Goal: Information Seeking & Learning: Check status

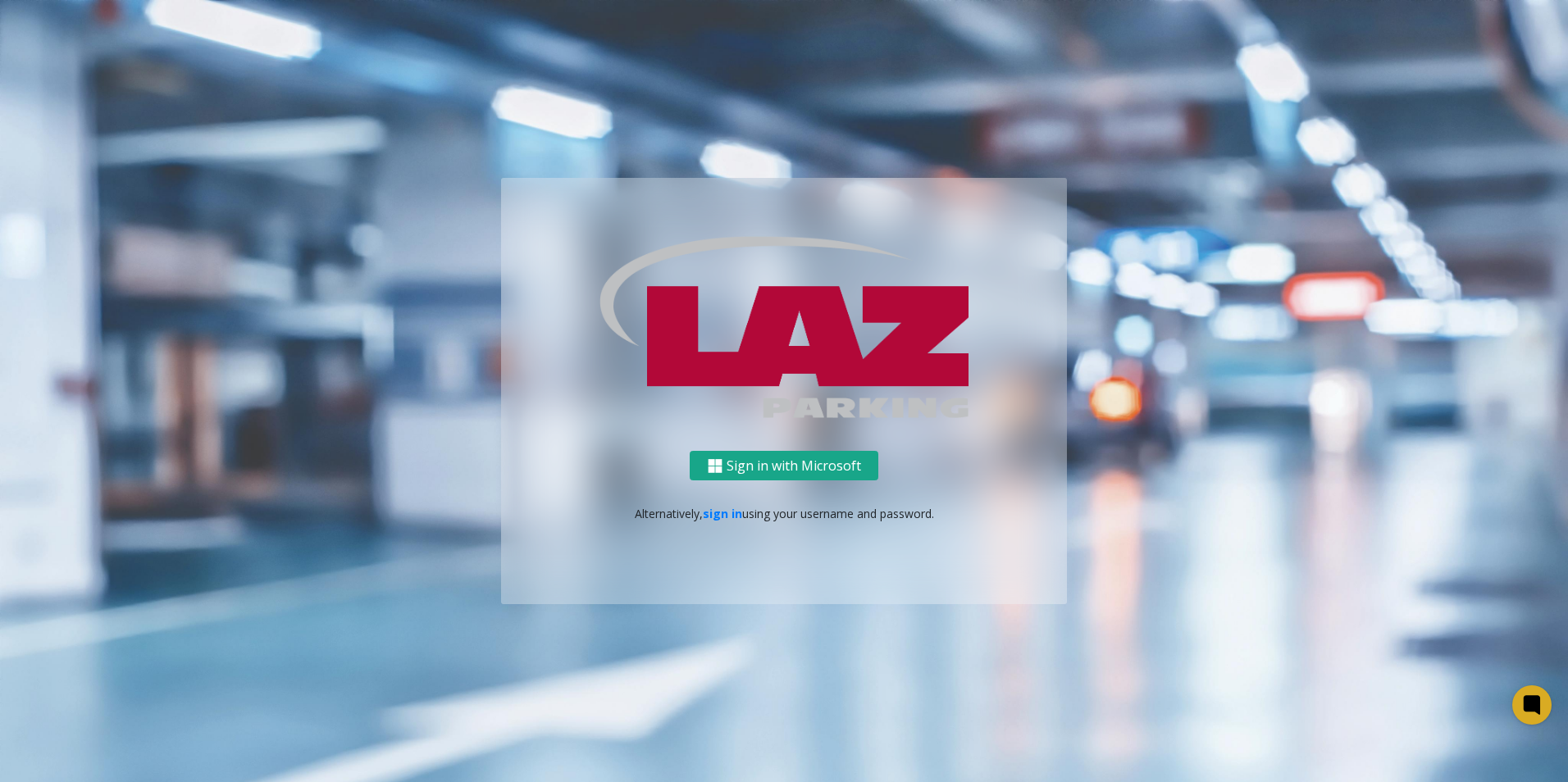
click at [768, 472] on button "Sign in with Microsoft" at bounding box center [783, 465] width 188 height 30
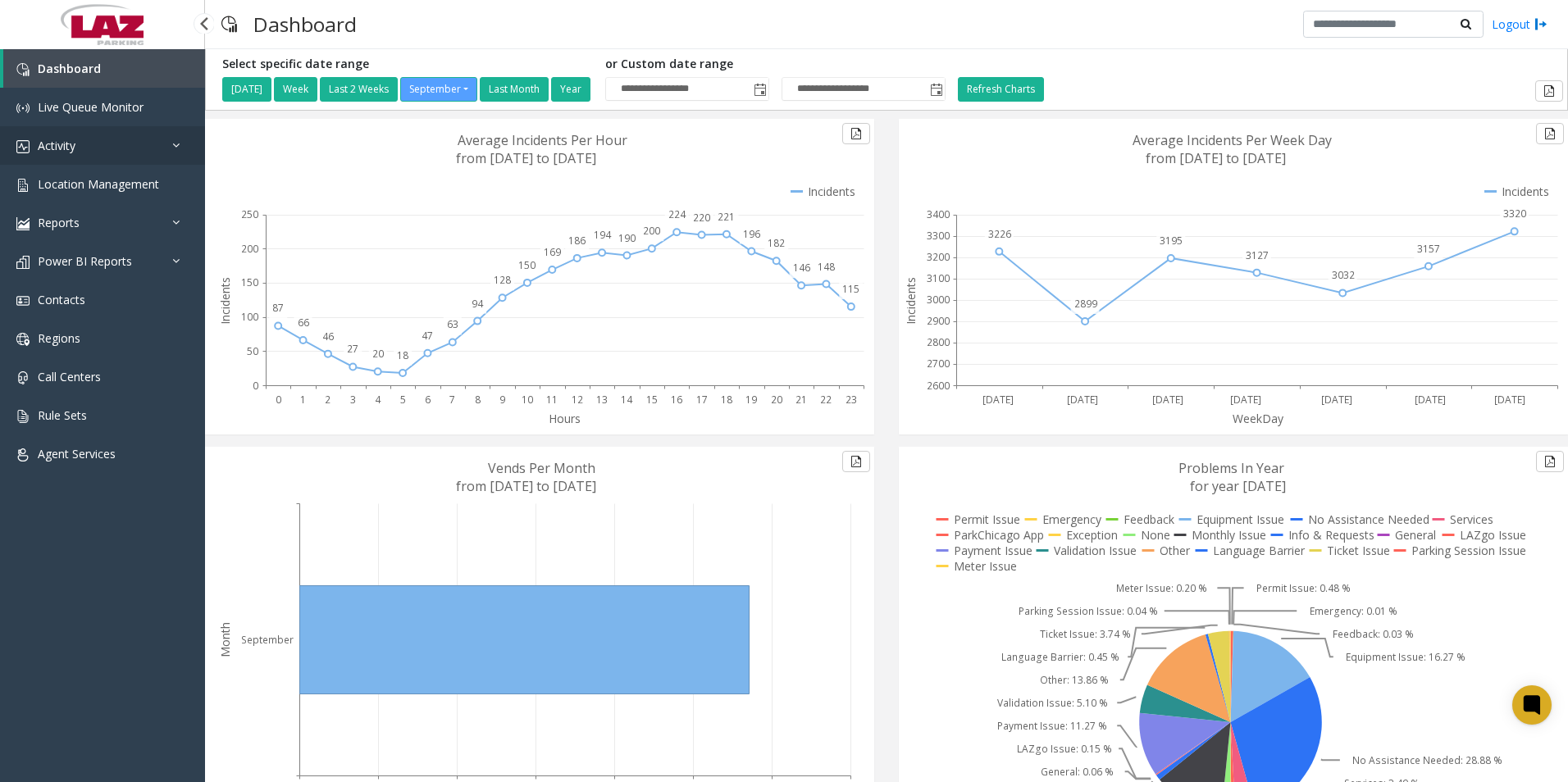
click at [178, 144] on icon at bounding box center [180, 145] width 16 height 12
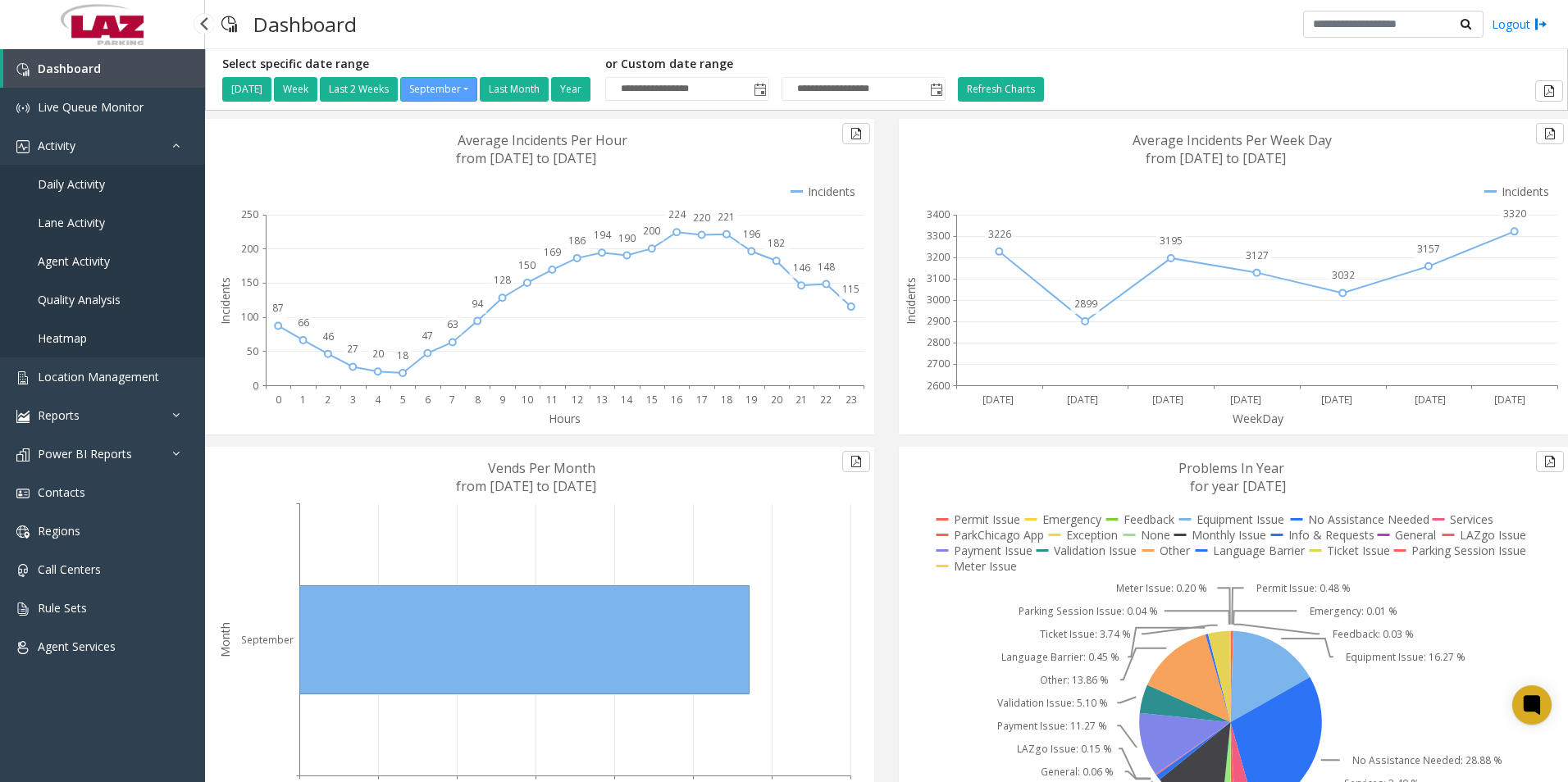
click at [151, 183] on link "Daily Activity" at bounding box center [102, 184] width 205 height 38
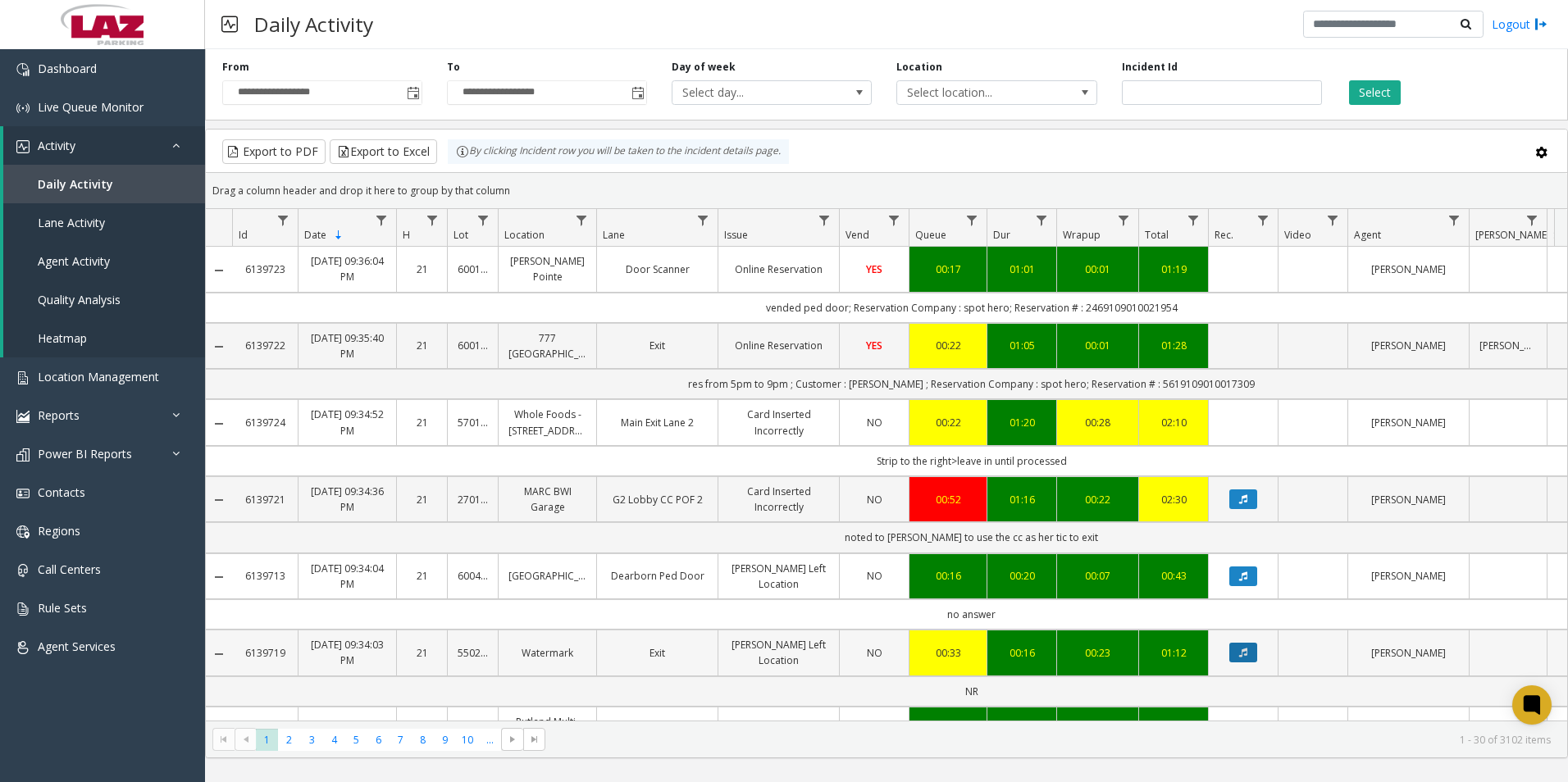
click at [1239, 654] on icon "Data table" at bounding box center [1243, 652] width 8 height 10
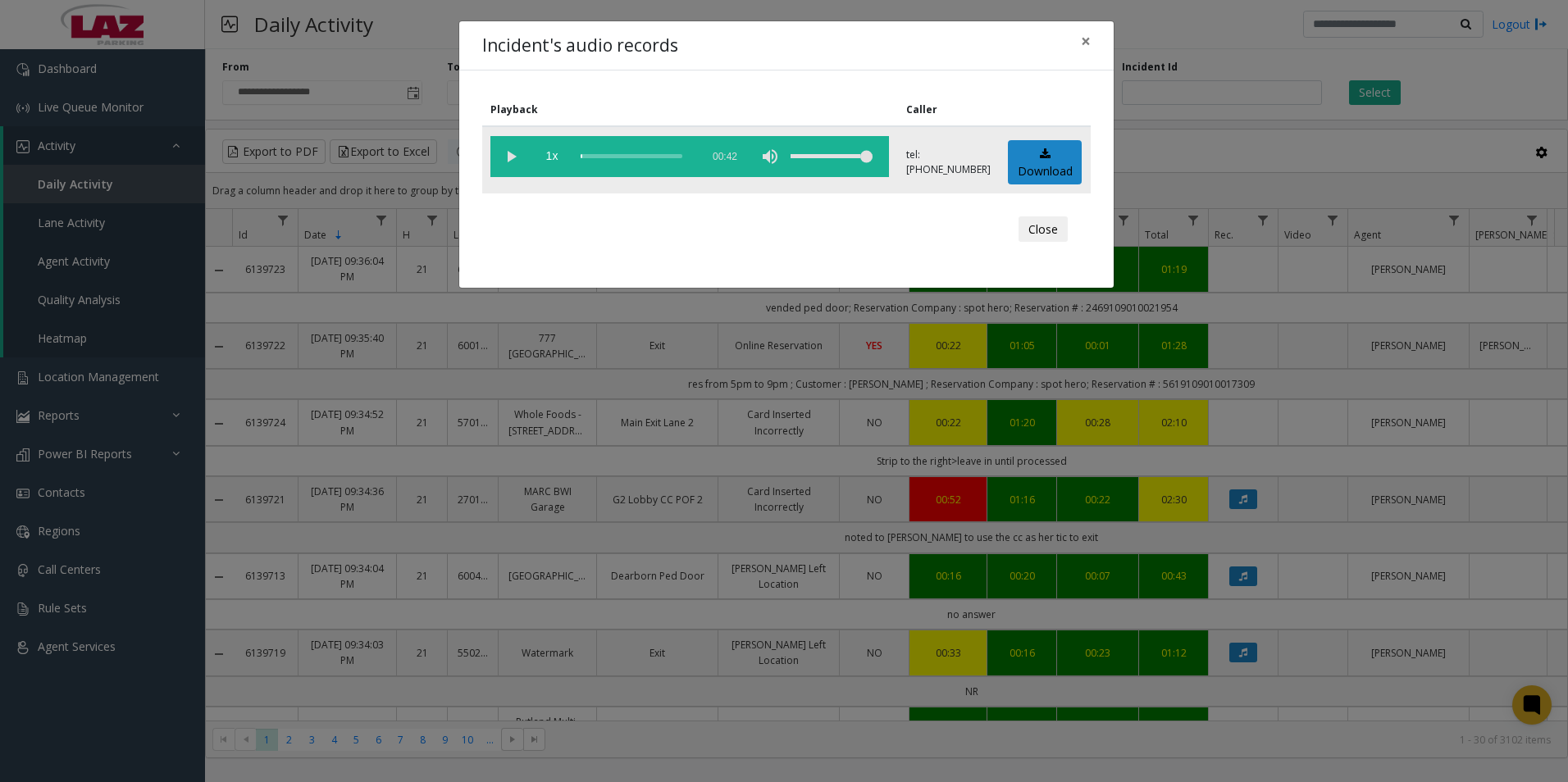
click at [505, 159] on vg-play-pause at bounding box center [510, 156] width 41 height 41
